Goal: Transaction & Acquisition: Book appointment/travel/reservation

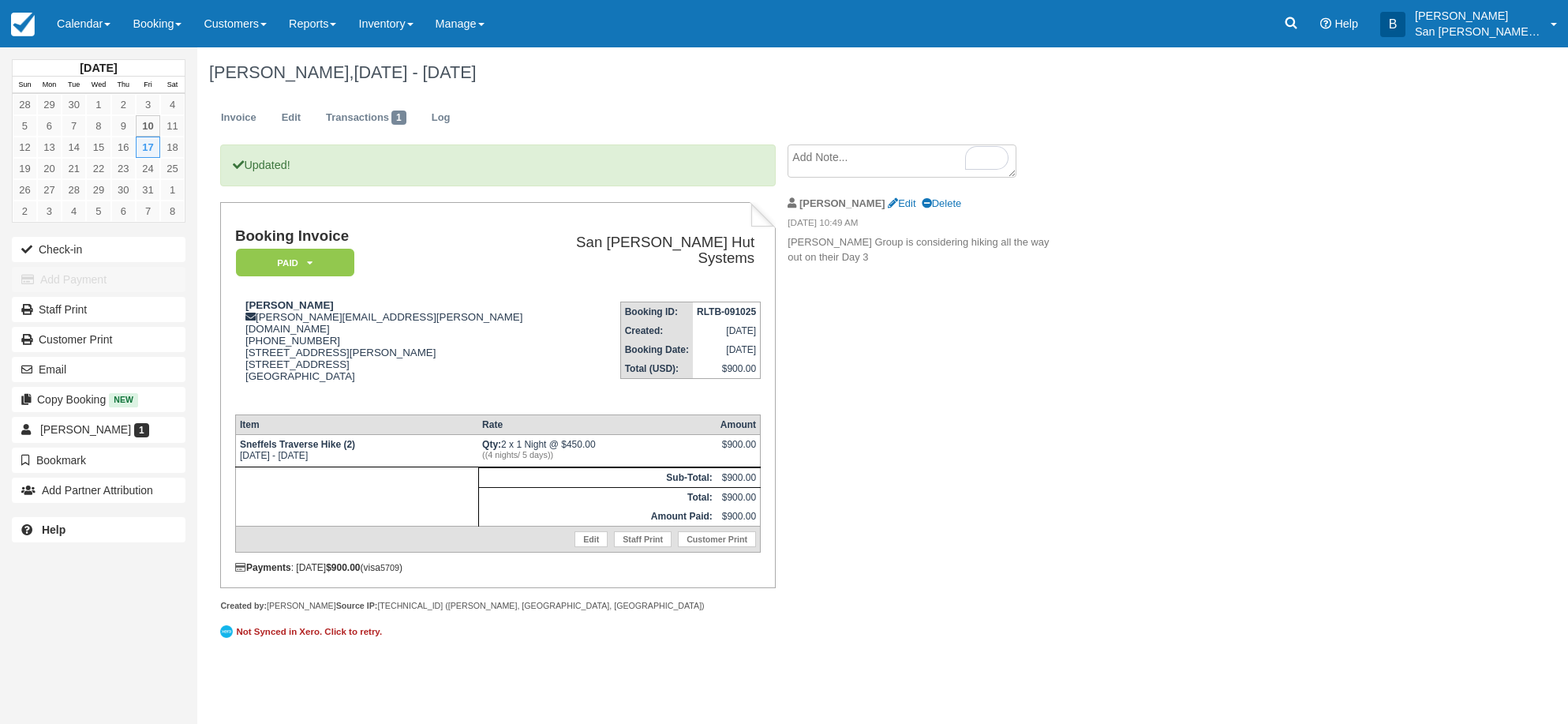
click at [172, 21] on link "Booking" at bounding box center [156, 23] width 71 height 48
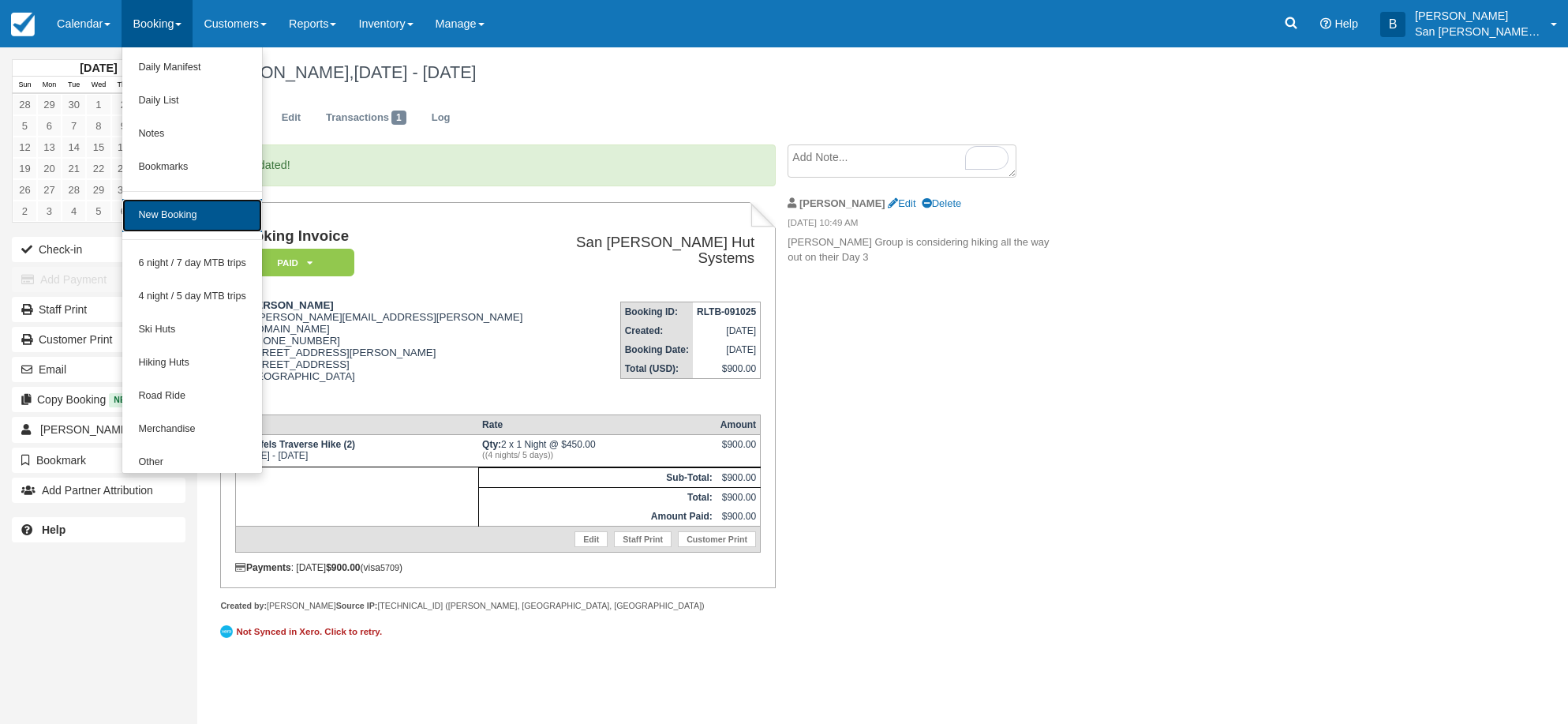
click at [176, 204] on link "New Booking" at bounding box center [192, 216] width 140 height 33
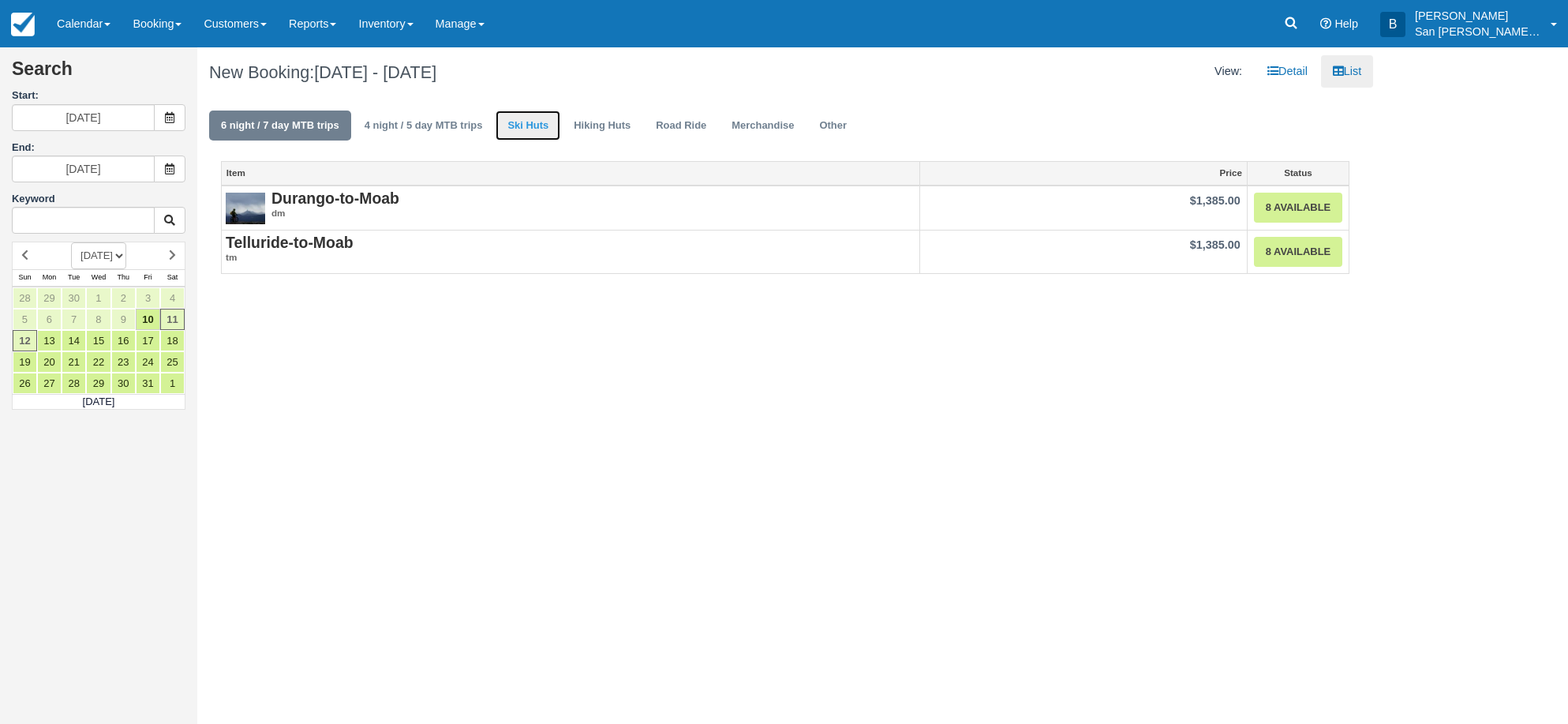
click at [528, 126] on link "Ski Huts" at bounding box center [527, 126] width 64 height 31
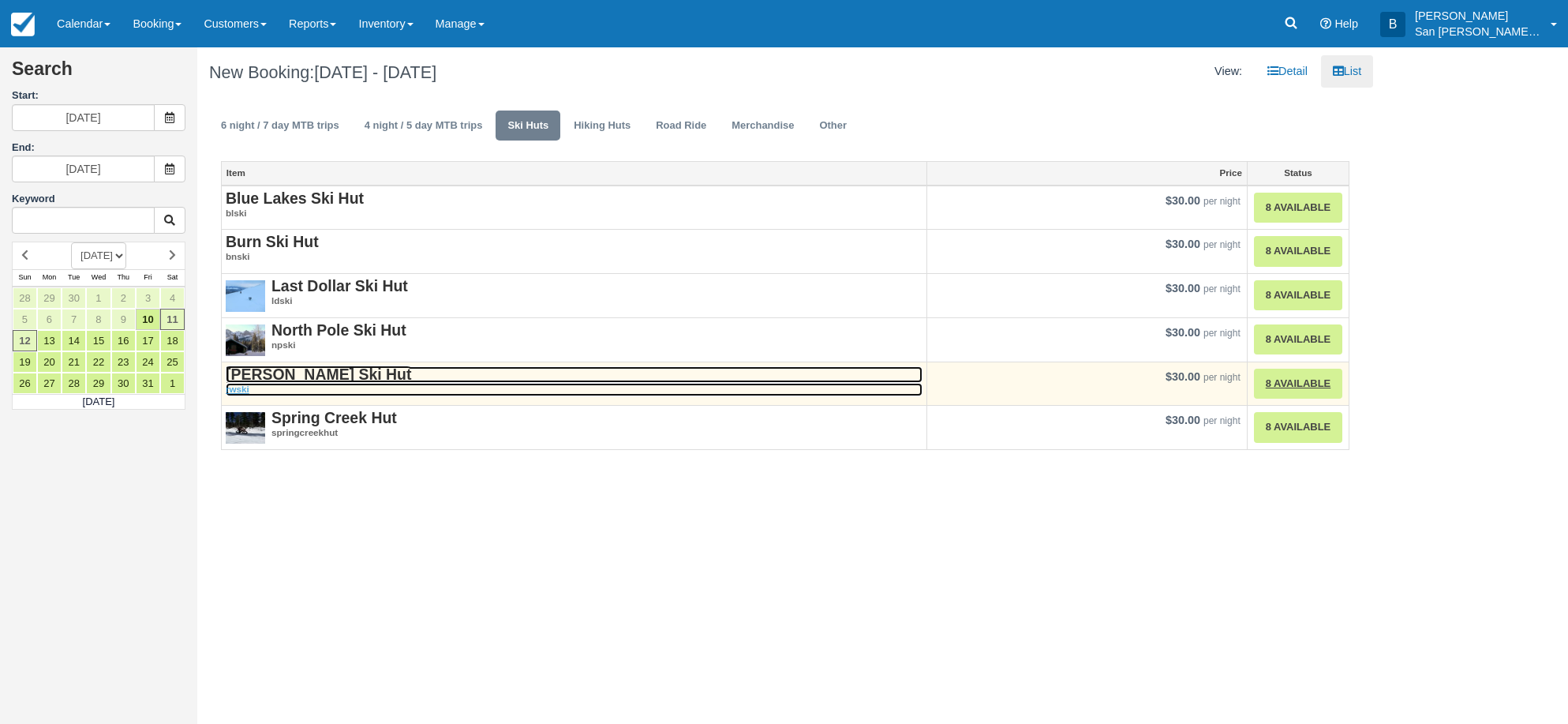
click at [290, 371] on strong "[PERSON_NAME] Ski Hut" at bounding box center [319, 374] width 186 height 18
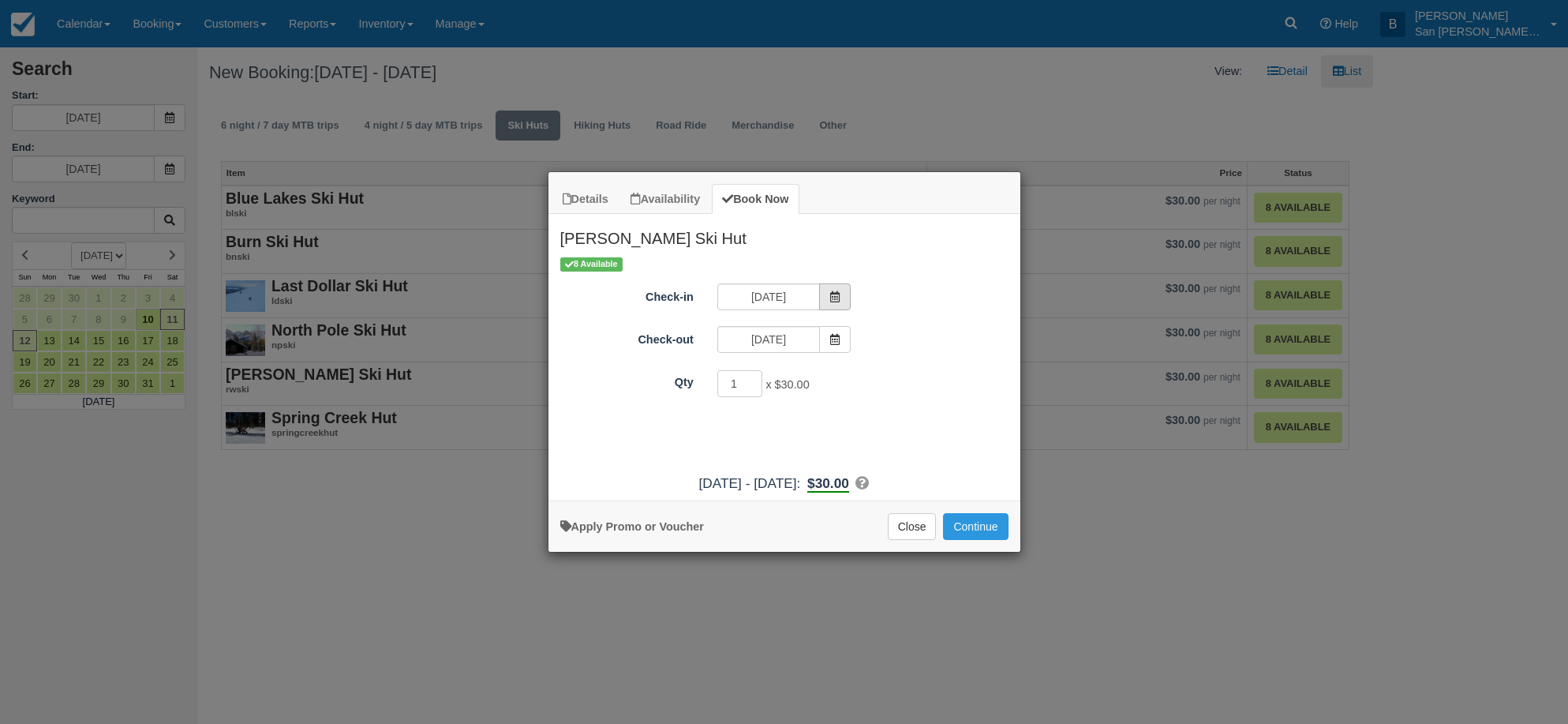
click at [839, 296] on icon "Item Modal" at bounding box center [834, 296] width 11 height 11
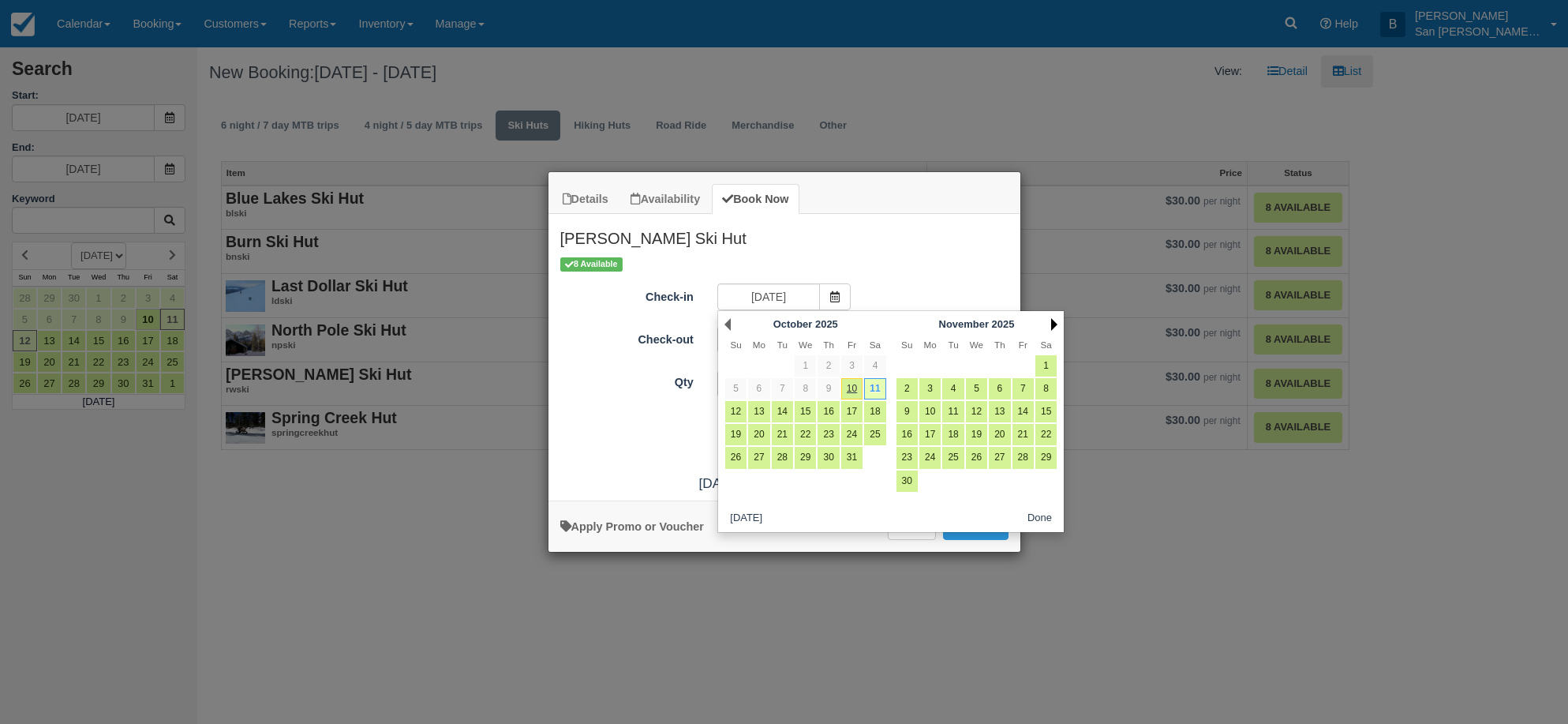
click at [1055, 321] on link "Next" at bounding box center [1054, 324] width 7 height 13
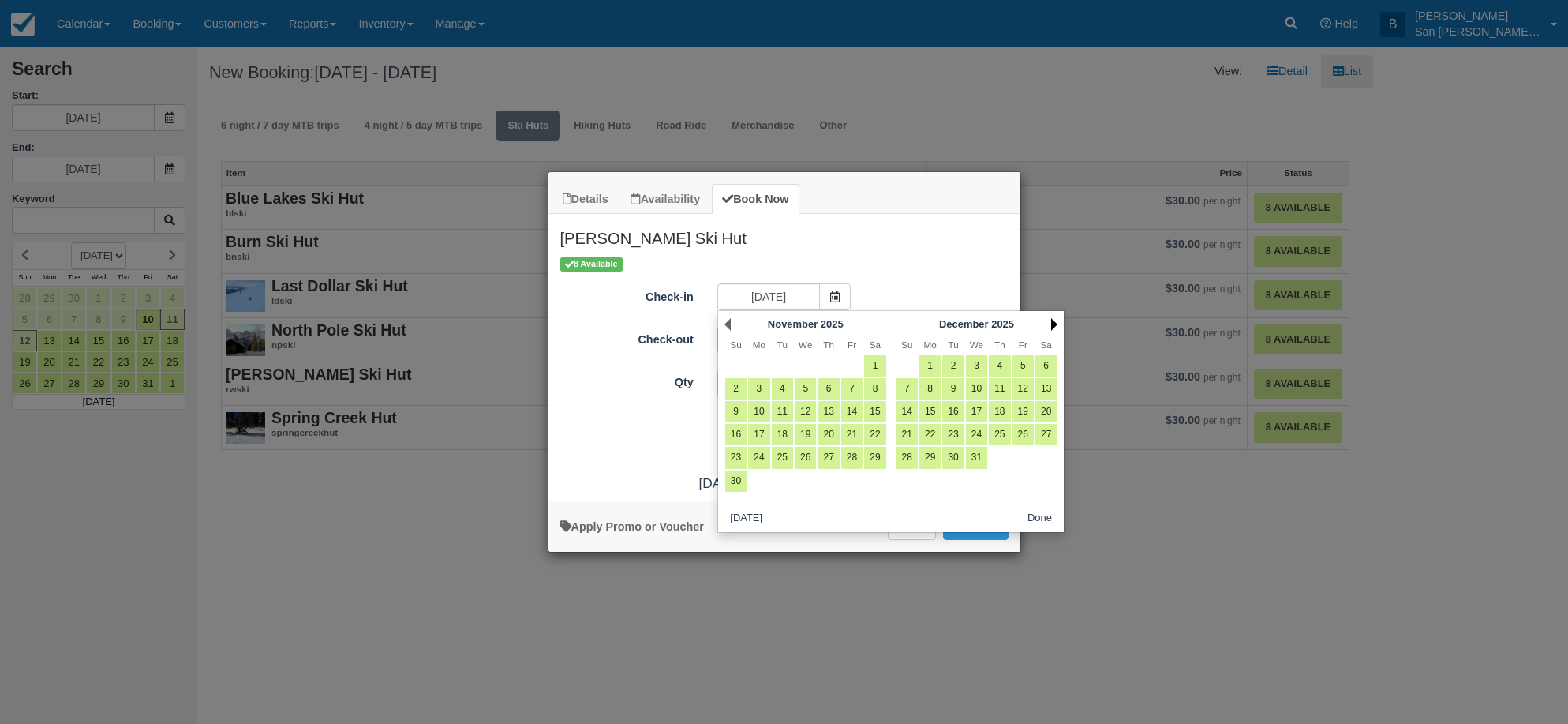
click at [1055, 321] on link "Next" at bounding box center [1054, 324] width 7 height 13
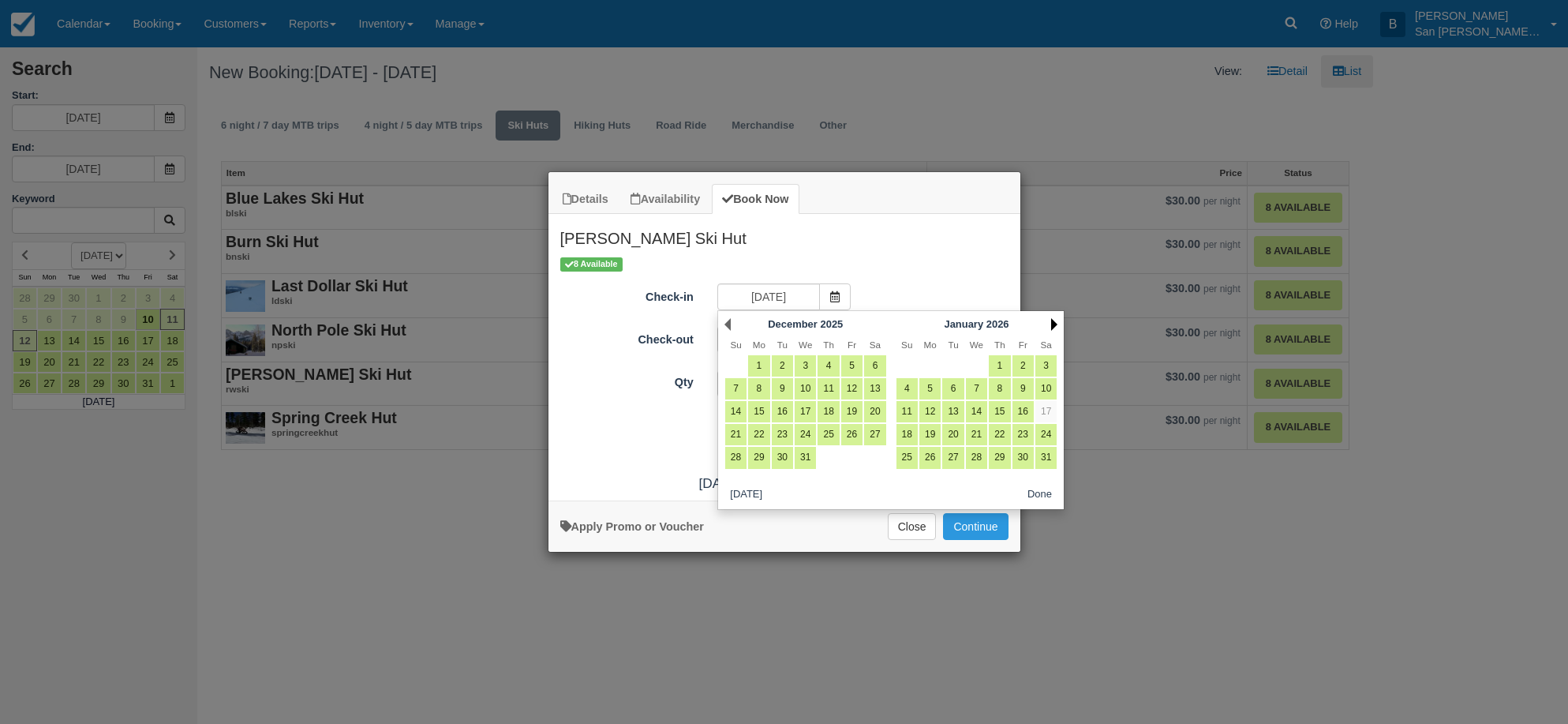
click at [1055, 321] on link "Next" at bounding box center [1054, 324] width 7 height 13
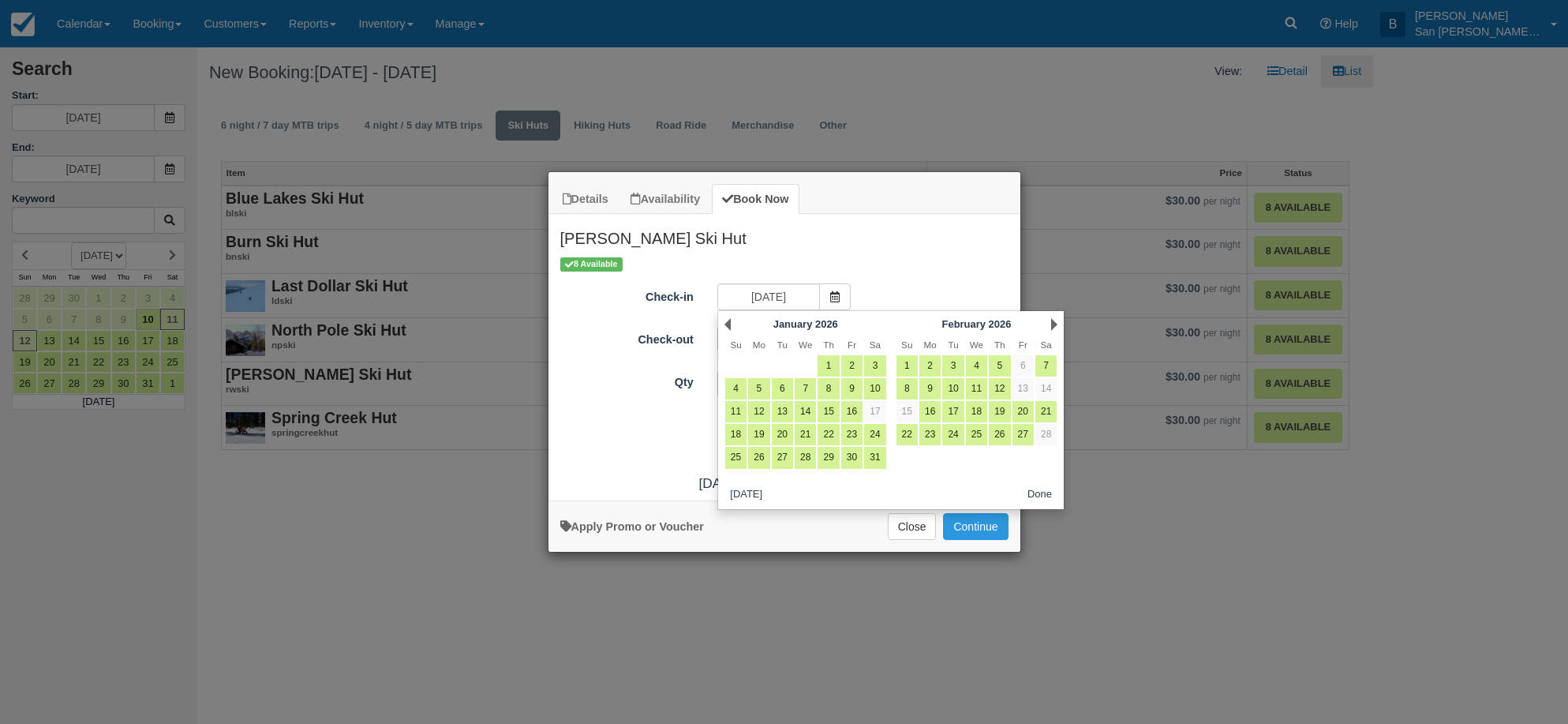
click at [1055, 321] on link "Next" at bounding box center [1054, 324] width 7 height 13
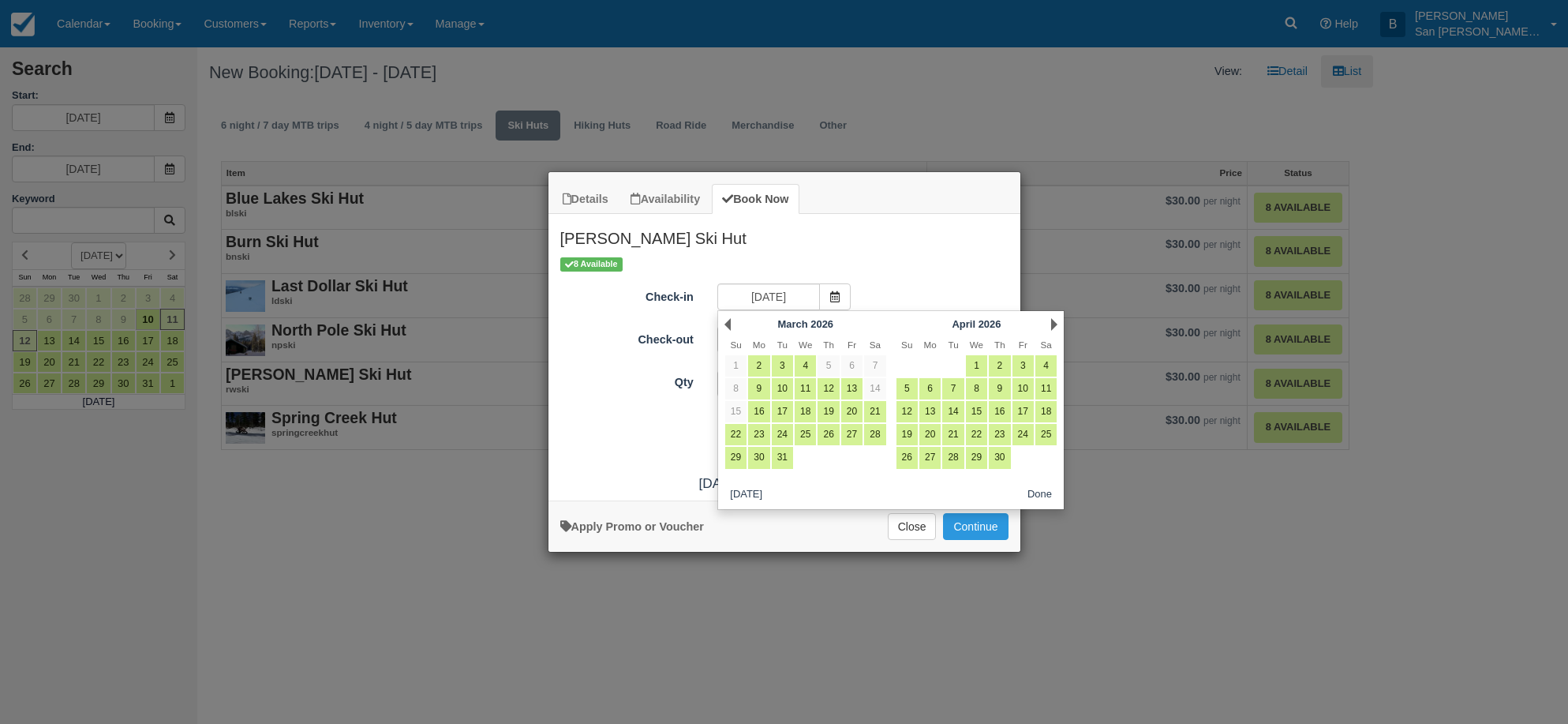
click at [1055, 321] on link "Next" at bounding box center [1054, 324] width 7 height 13
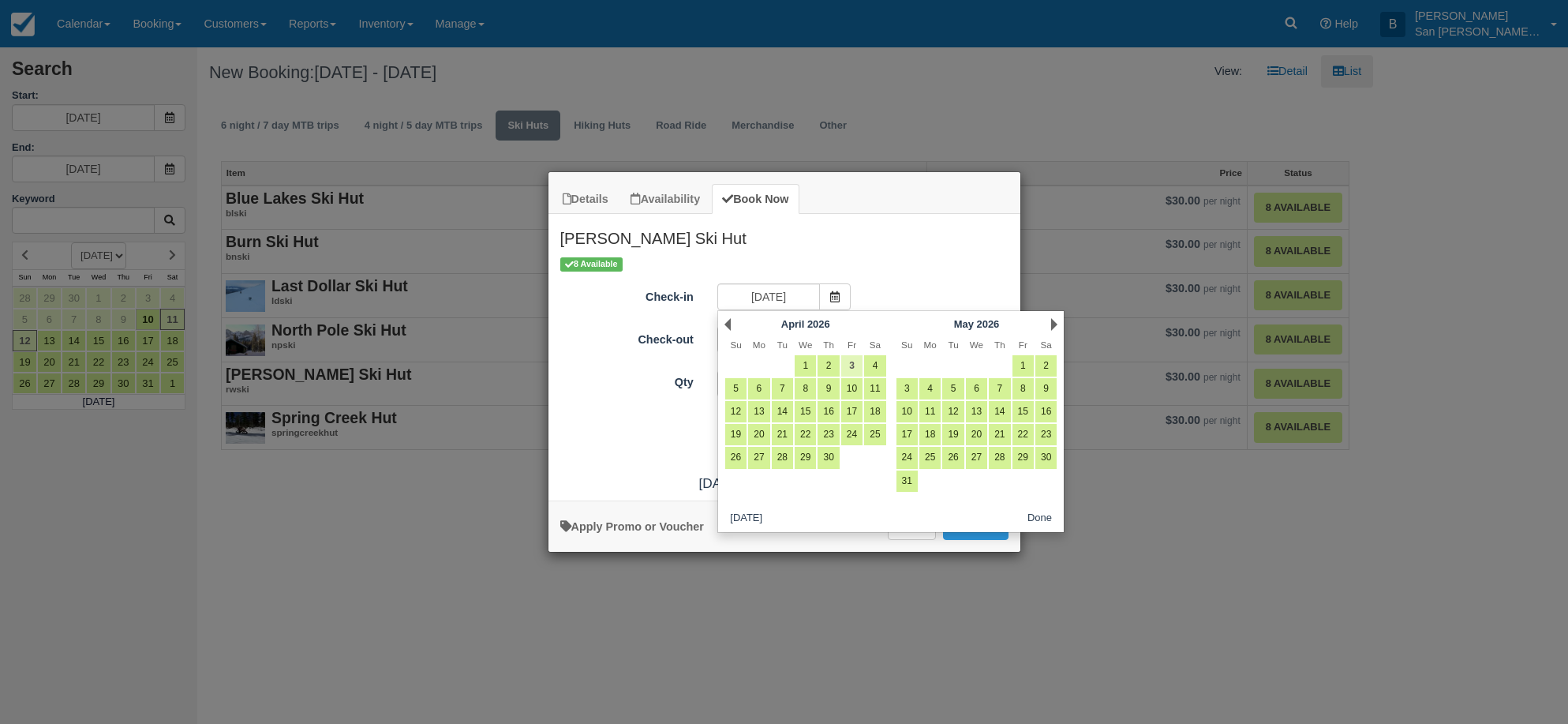
click at [852, 368] on link "3" at bounding box center [851, 365] width 21 height 21
type input "[DATE]"
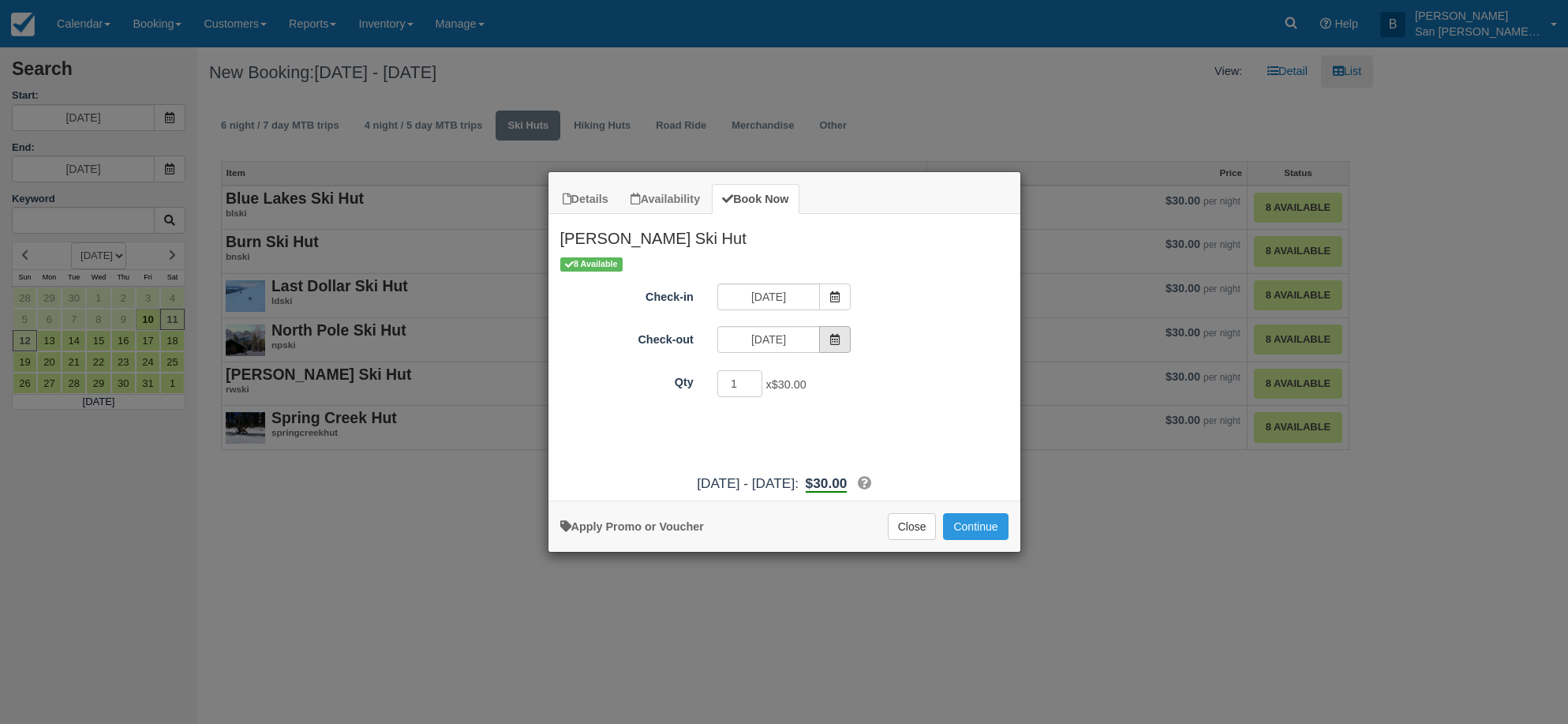
click at [836, 340] on icon "Item Modal" at bounding box center [834, 339] width 11 height 11
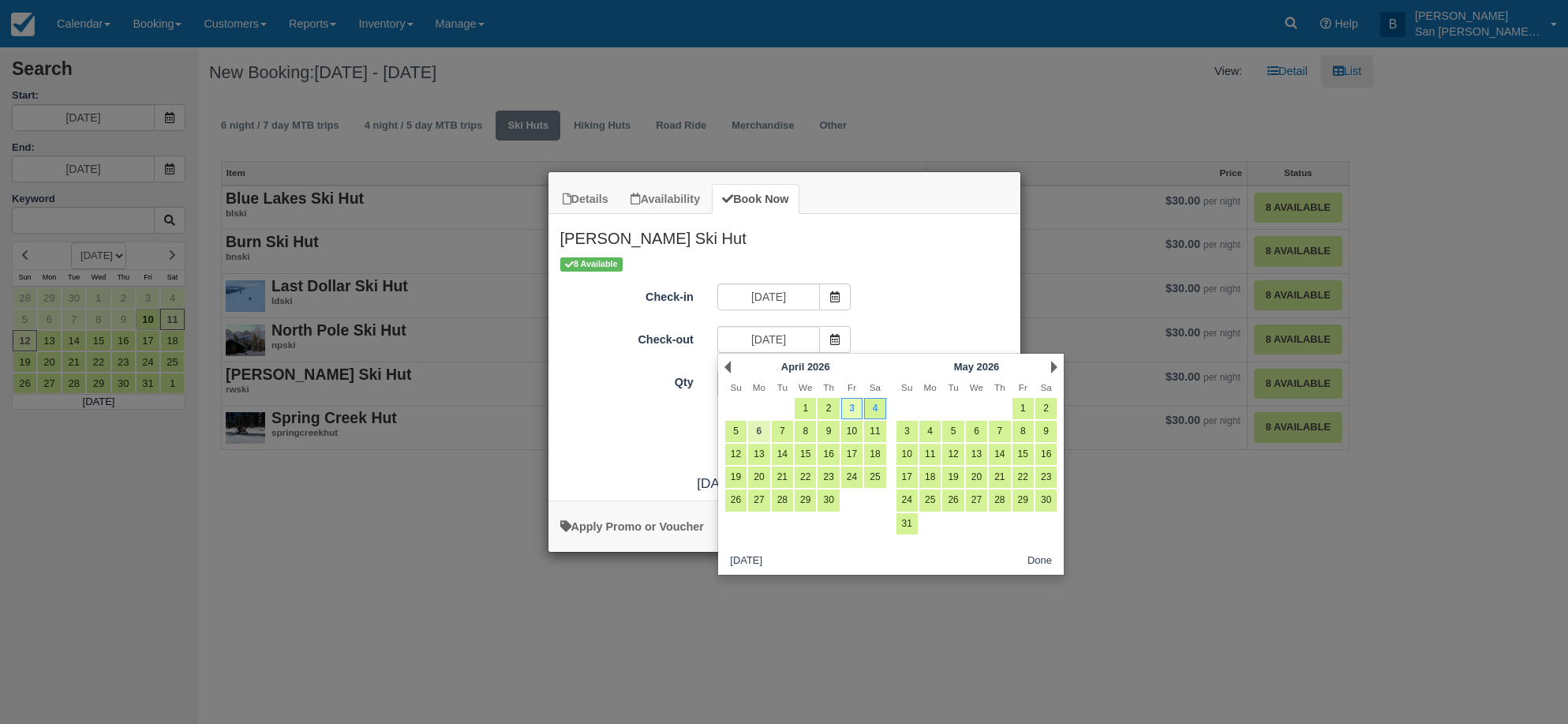
click at [758, 436] on link "6" at bounding box center [758, 431] width 21 height 21
type input "[DATE]"
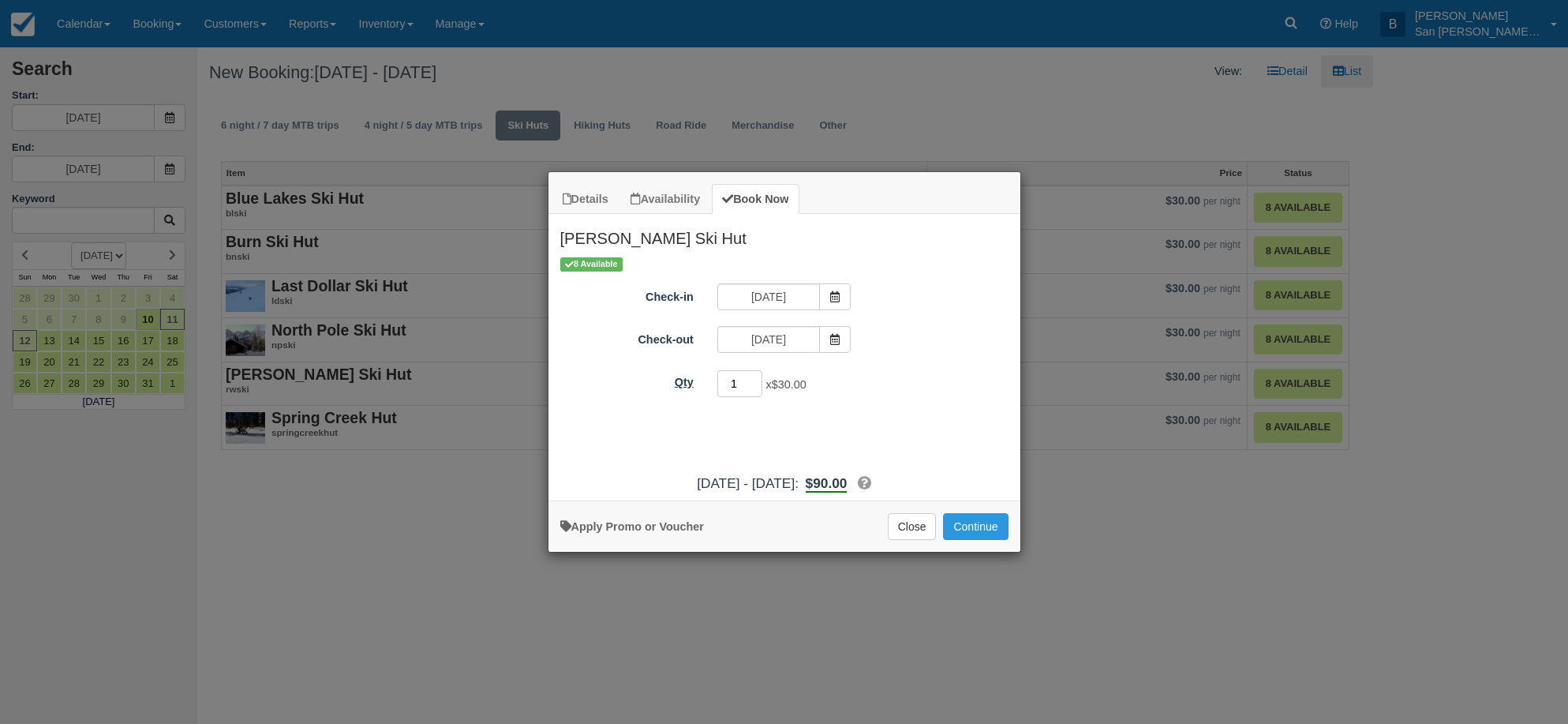
drag, startPoint x: 738, startPoint y: 383, endPoint x: 679, endPoint y: 380, distance: 59.1
click at [679, 380] on div "Qty 1 x $30.00 Required." at bounding box center [784, 383] width 472 height 31
type input "8"
click at [918, 518] on button "Close" at bounding box center [912, 526] width 49 height 27
